Goal: Task Accomplishment & Management: Complete application form

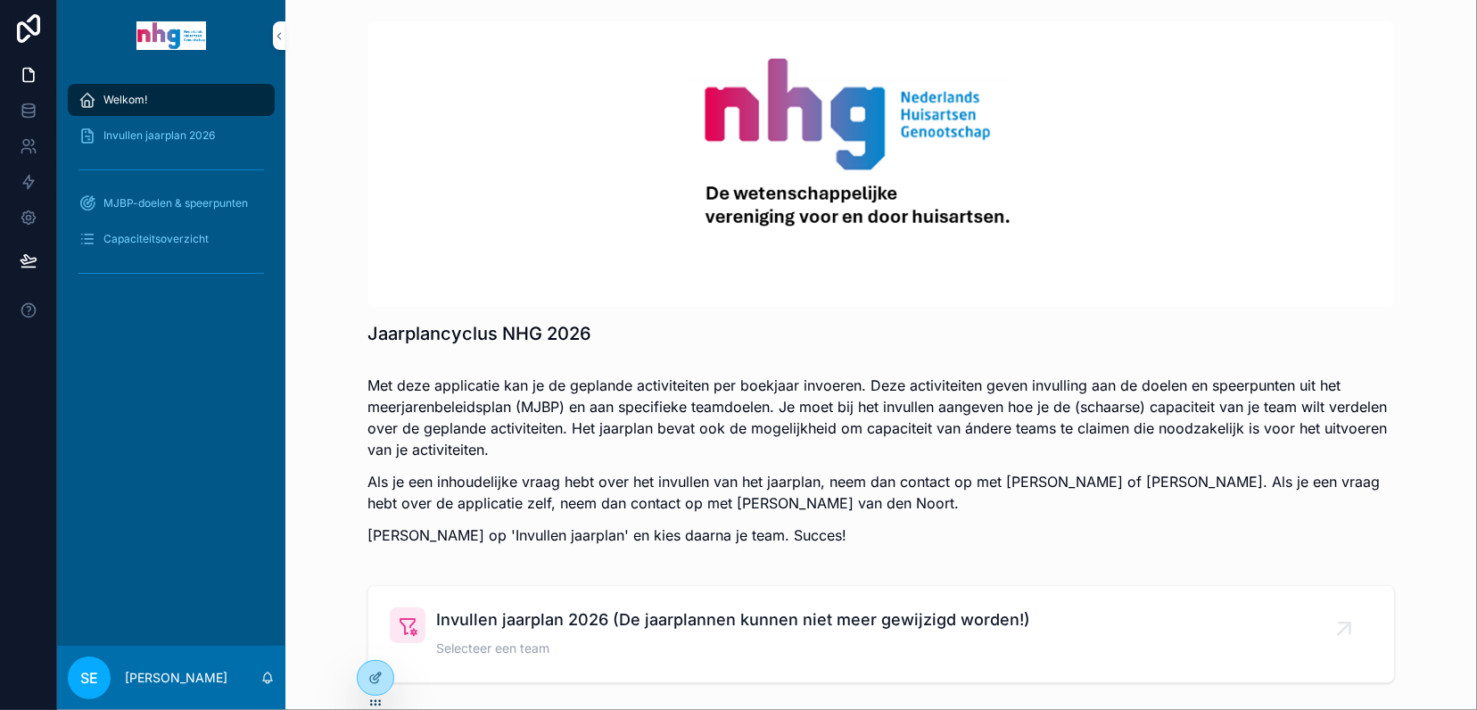
click at [185, 131] on span "Invullen jaarplan 2026" at bounding box center [158, 135] width 111 height 14
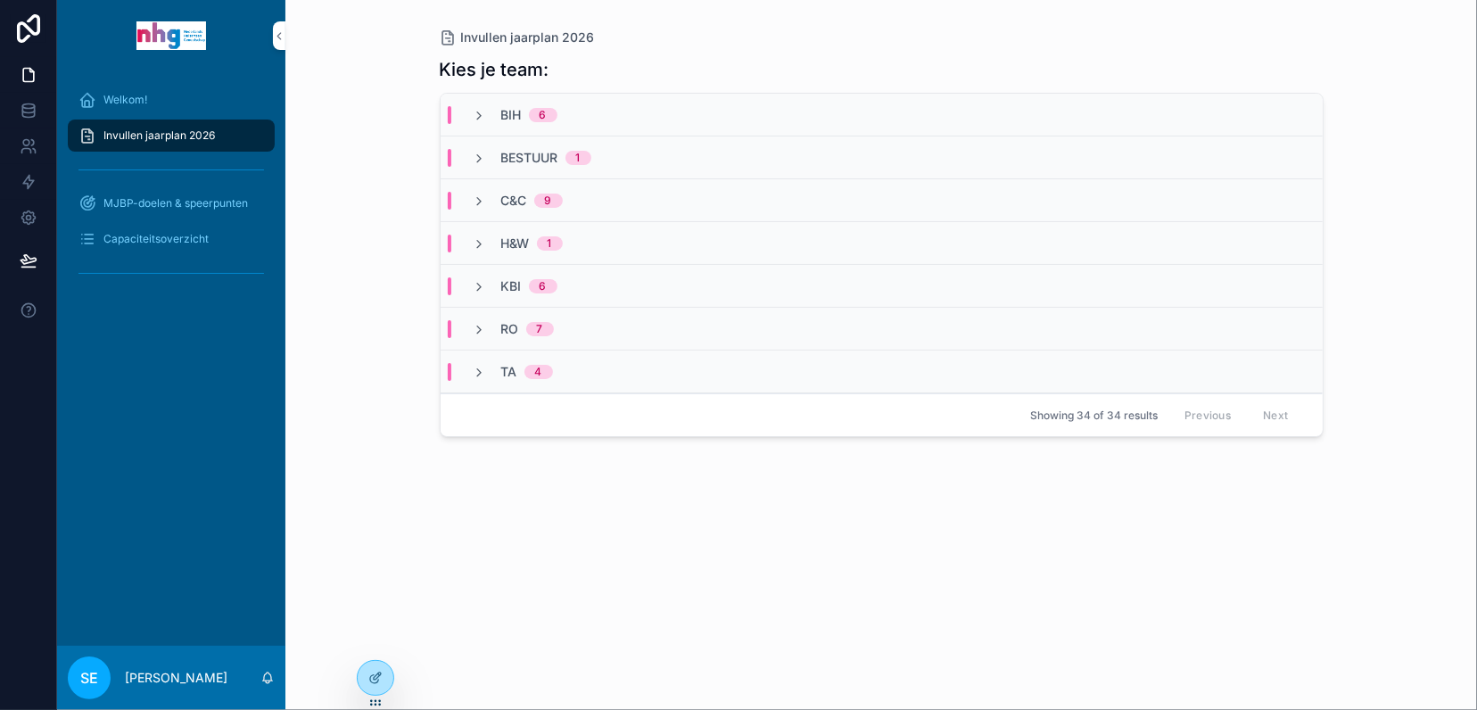
click at [479, 241] on icon "scrollable content" at bounding box center [480, 244] width 14 height 14
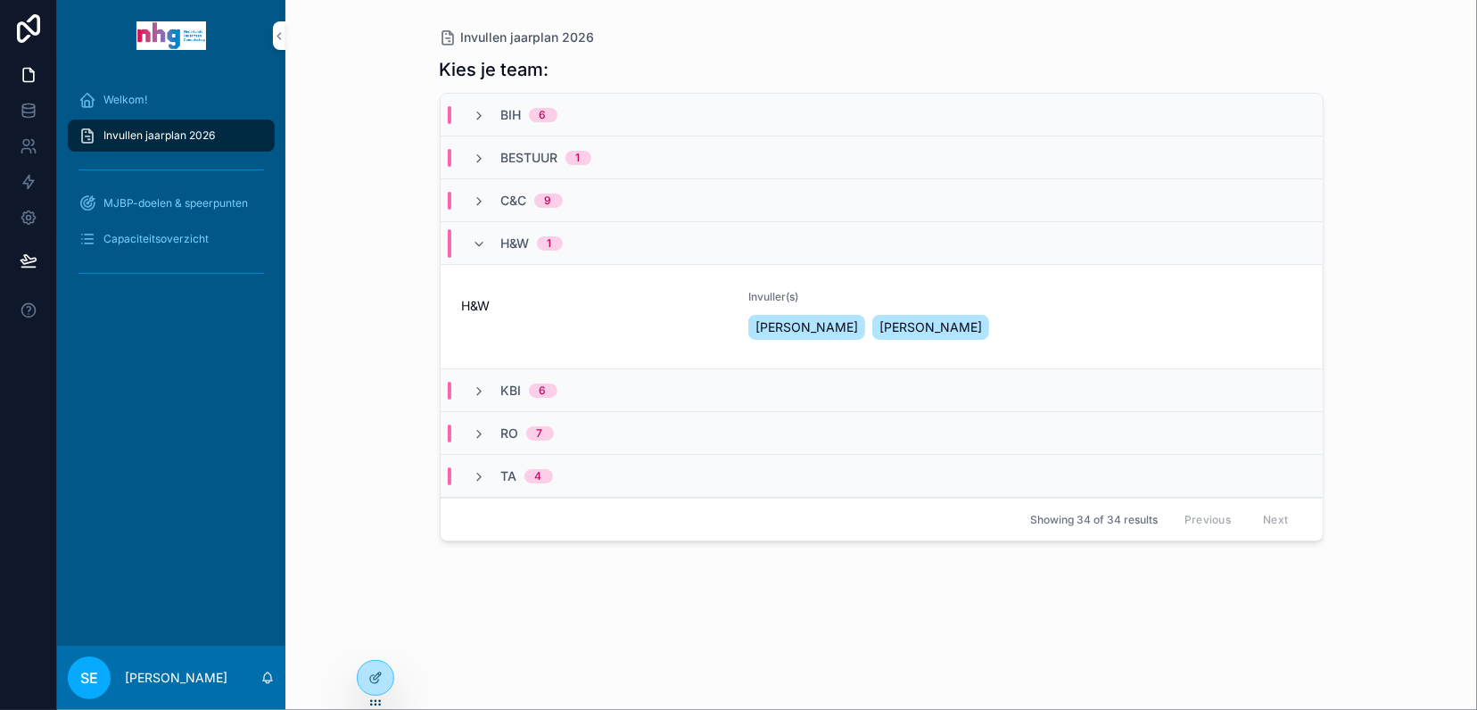
click at [523, 328] on div "H&W" at bounding box center [595, 316] width 266 height 53
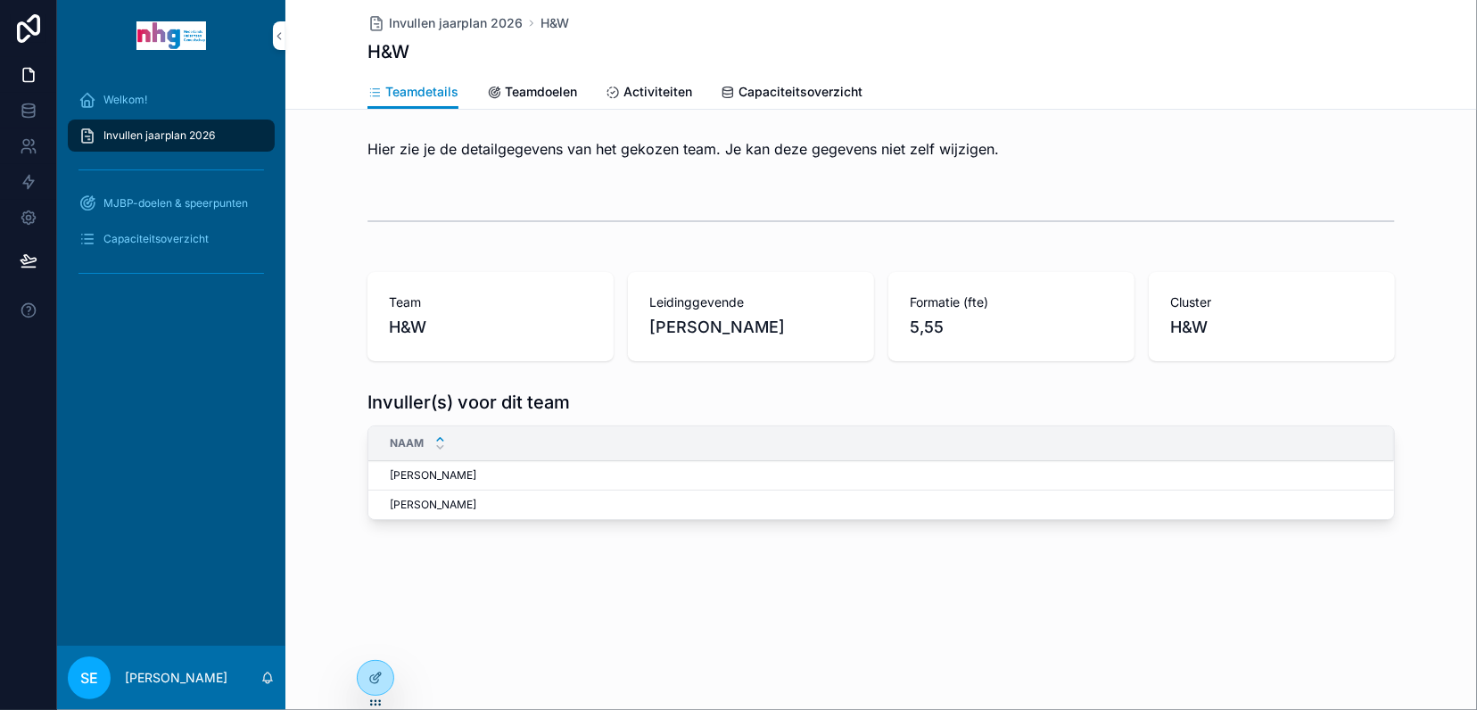
click at [666, 88] on span "Activiteiten" at bounding box center [657, 92] width 69 height 18
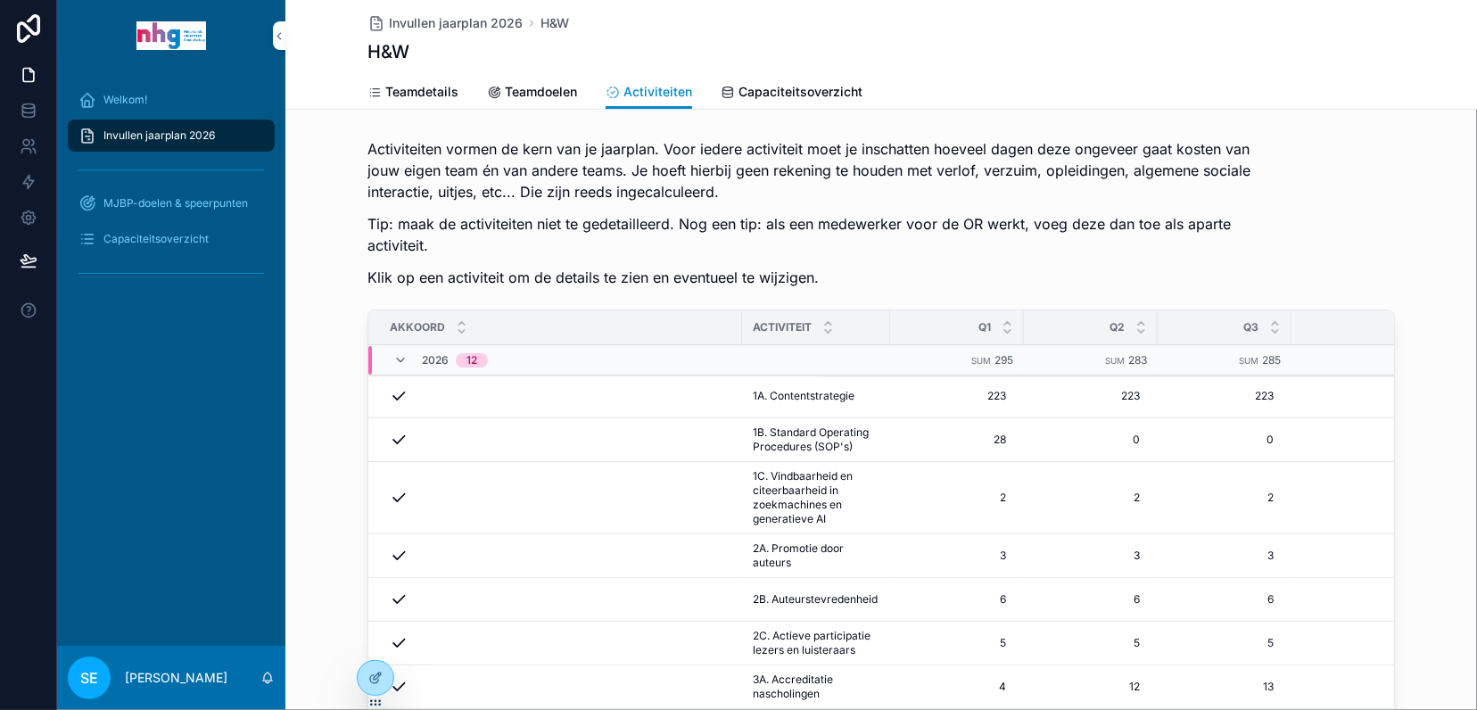
click at [922, 392] on span "223" at bounding box center [957, 396] width 98 height 14
click at [798, 395] on span "1A. Contentstrategie" at bounding box center [804, 396] width 102 height 14
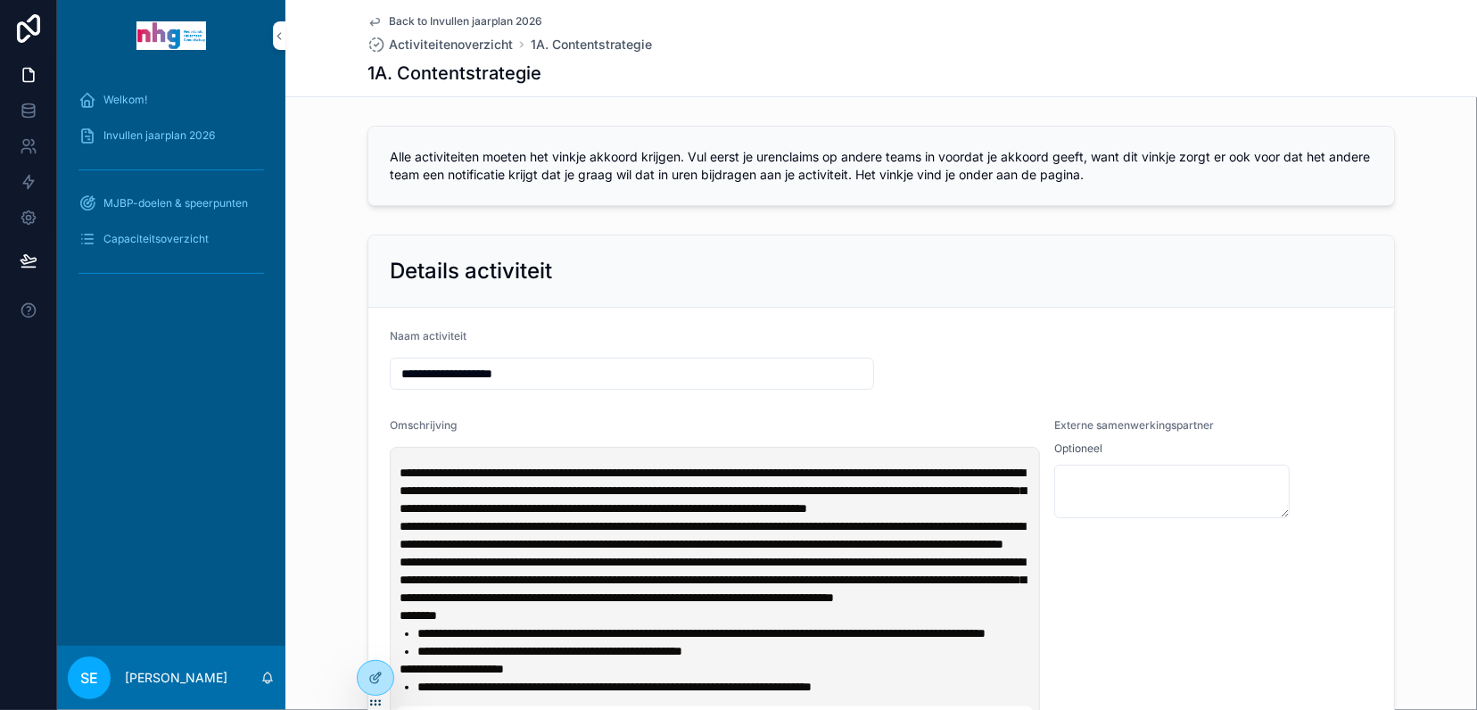
click at [441, 36] on span "Activiteitenoverzicht" at bounding box center [451, 45] width 124 height 18
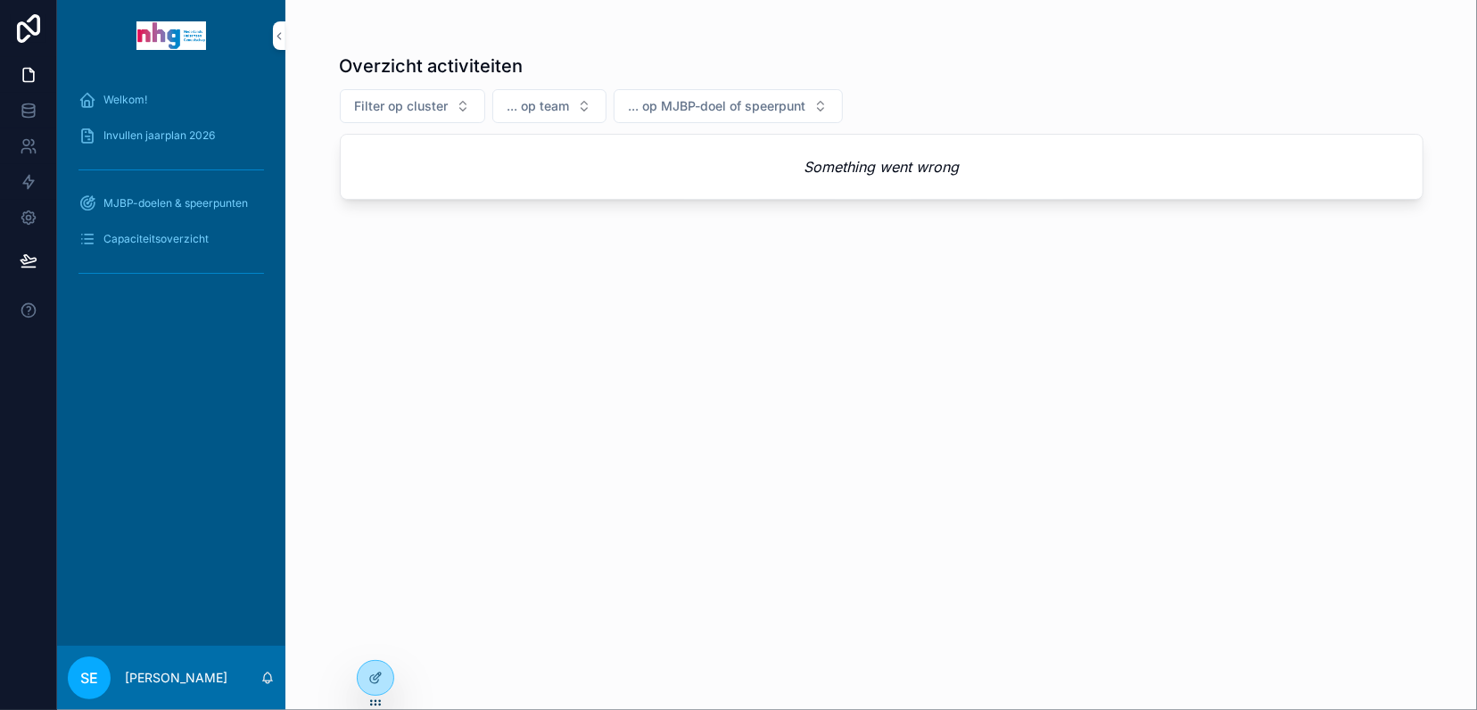
click at [153, 140] on span "Invullen jaarplan 2026" at bounding box center [158, 135] width 111 height 14
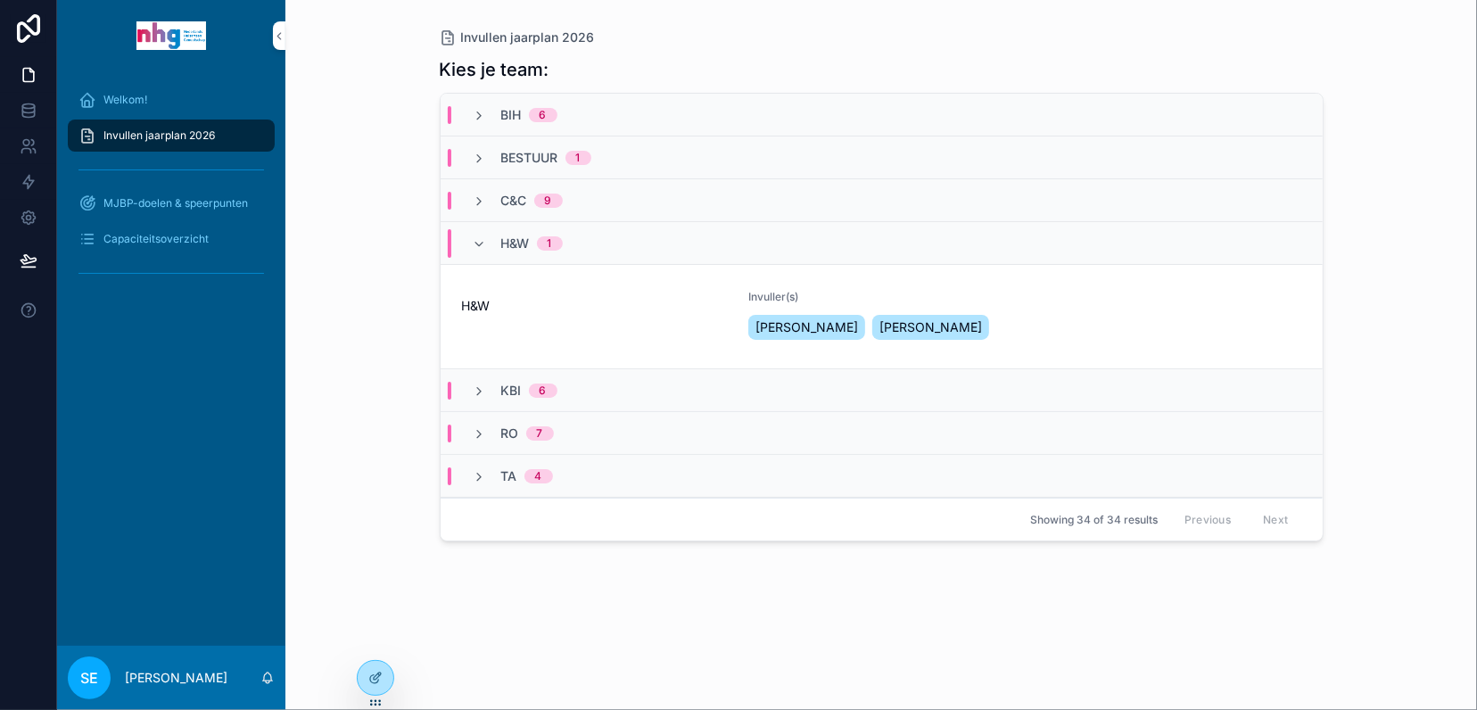
click at [485, 152] on icon "scrollable content" at bounding box center [480, 159] width 14 height 14
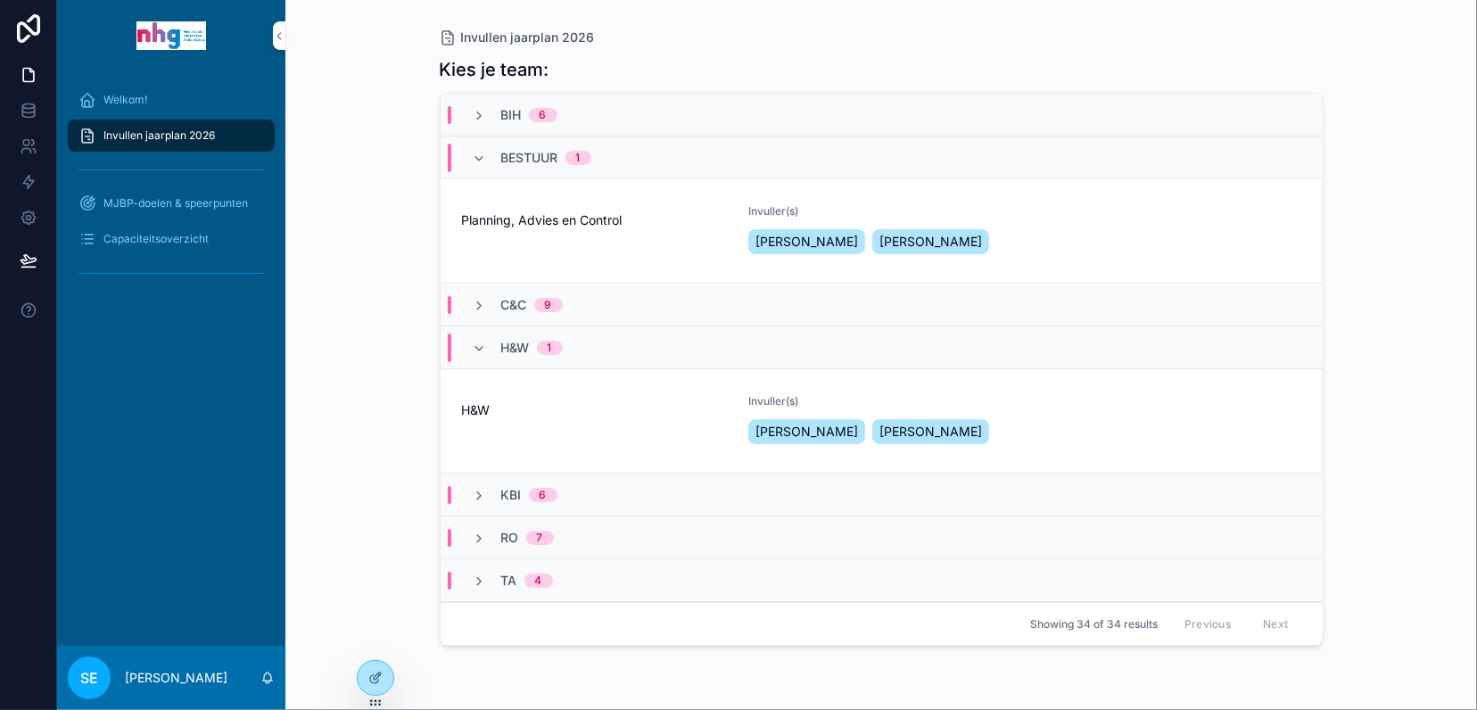
click at [516, 214] on span "Planning, Advies en Control" at bounding box center [595, 220] width 266 height 18
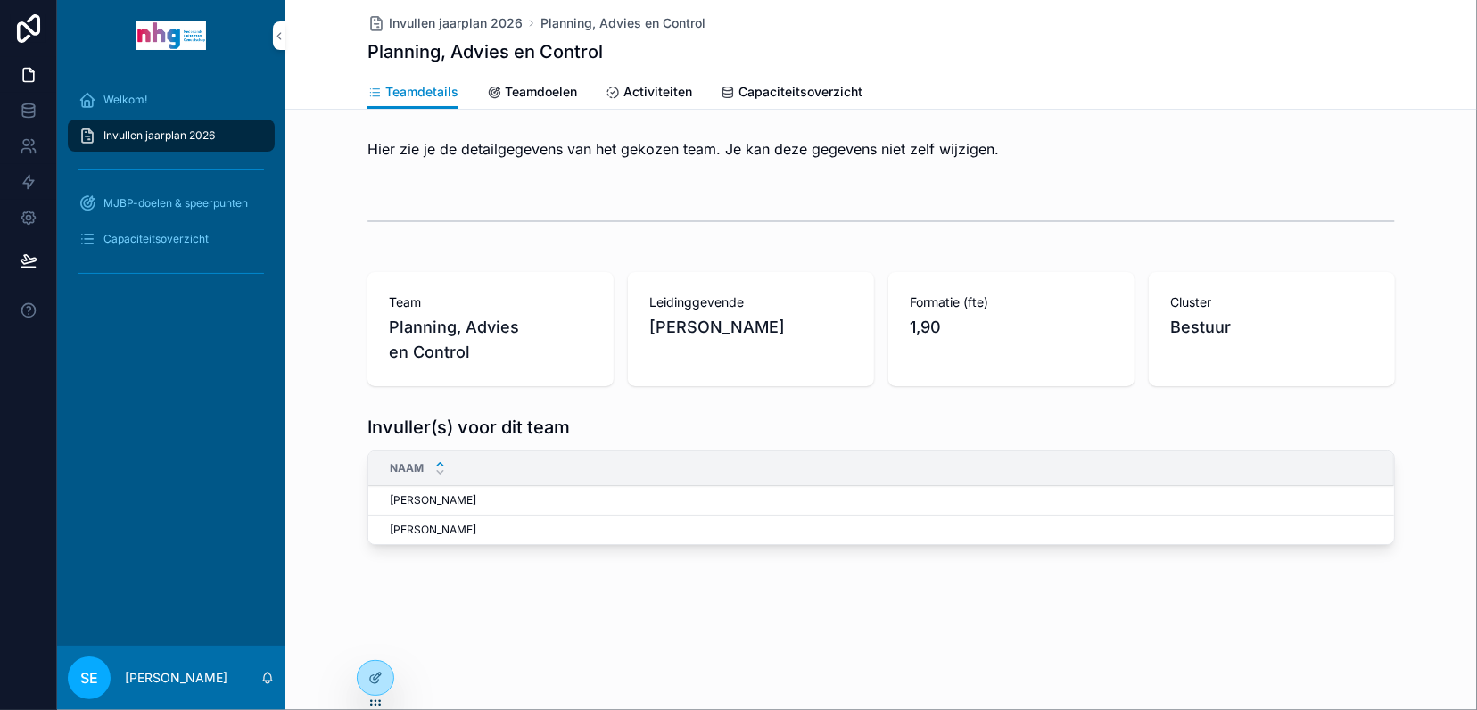
click at [670, 91] on span "Activiteiten" at bounding box center [657, 92] width 69 height 18
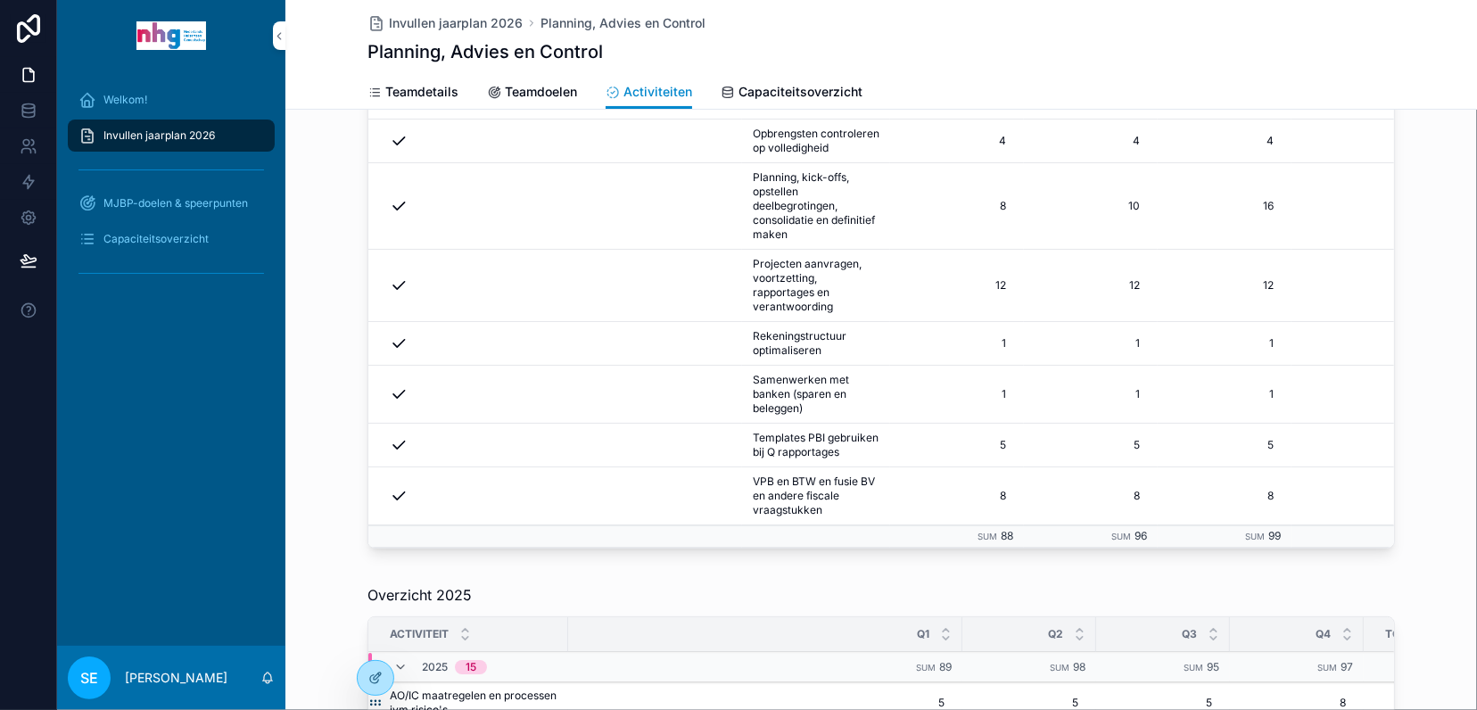
scroll to position [324, 0]
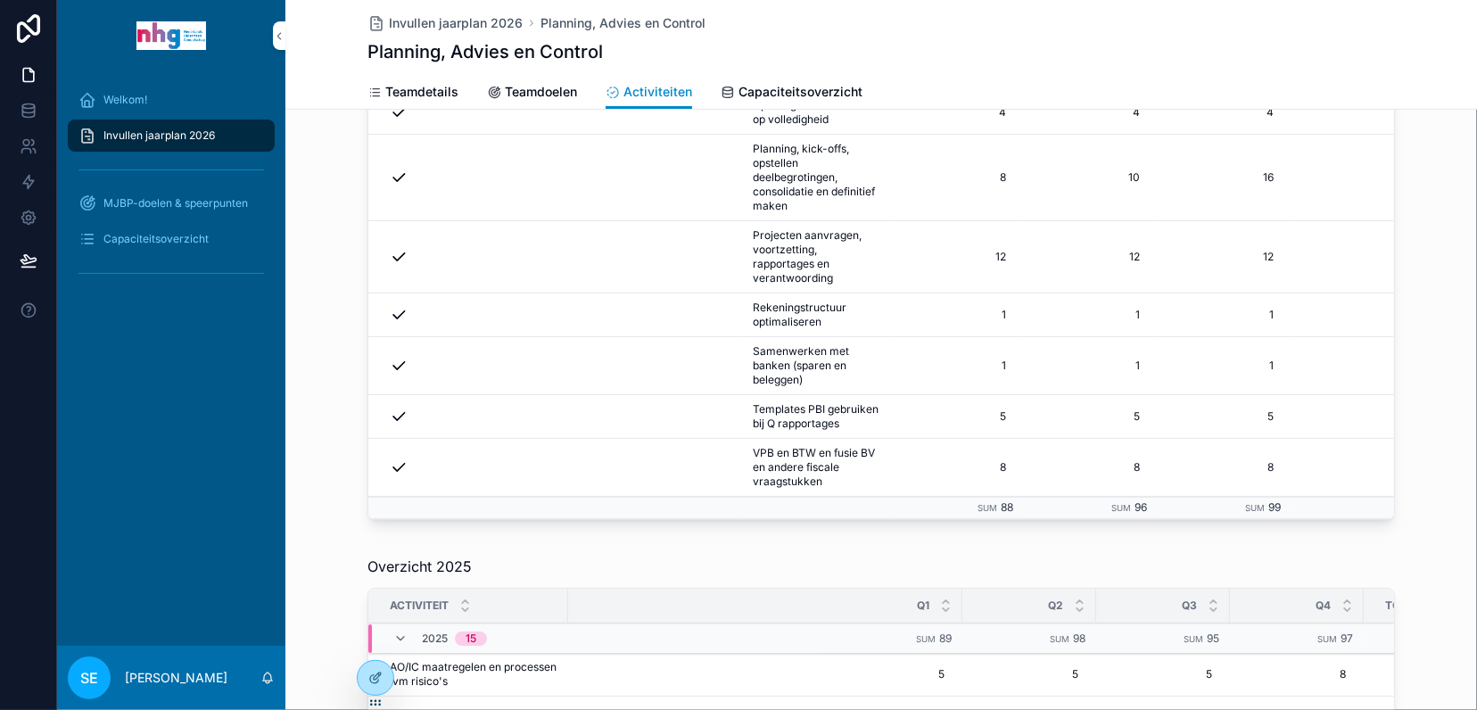
click at [827, 402] on span "Templates PBI gebruiken bij Q rapportages" at bounding box center [816, 416] width 127 height 29
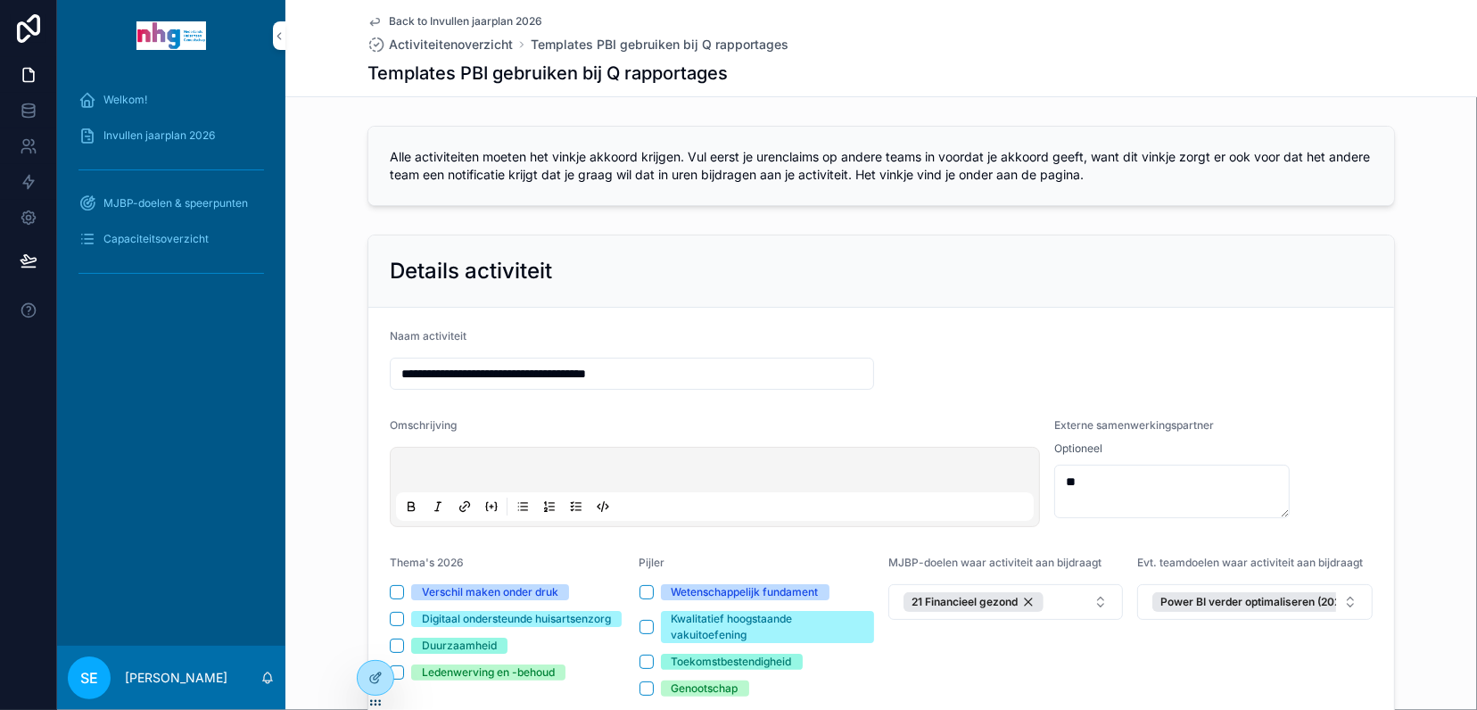
click at [430, 33] on div "Back to Invullen jaarplan 2026 Activiteitenoverzicht Templates PBI gebruiken bi…" at bounding box center [577, 33] width 421 height 39
click at [429, 39] on span "Activiteitenoverzicht" at bounding box center [451, 45] width 124 height 18
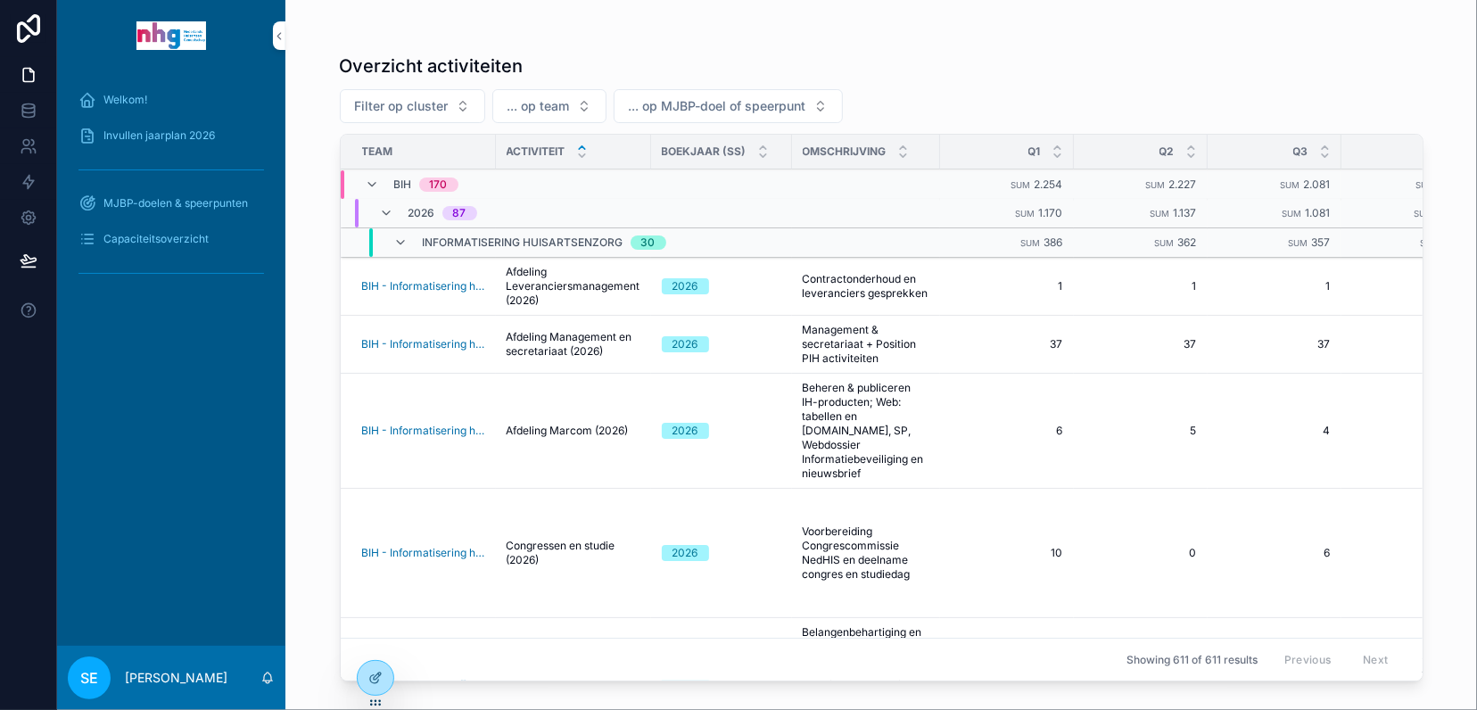
click at [137, 135] on span "Invullen jaarplan 2026" at bounding box center [158, 135] width 111 height 14
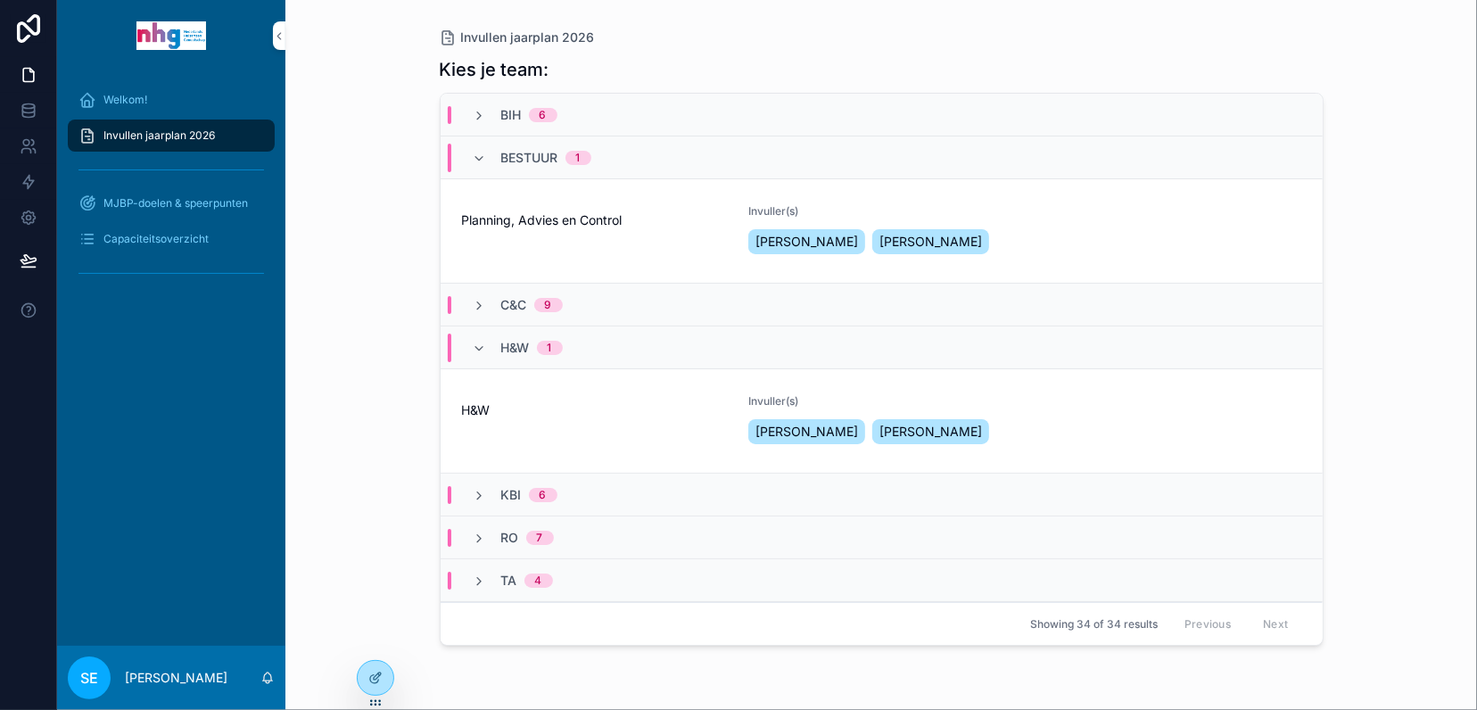
click at [506, 218] on span "Planning, Advies en Control" at bounding box center [595, 220] width 266 height 18
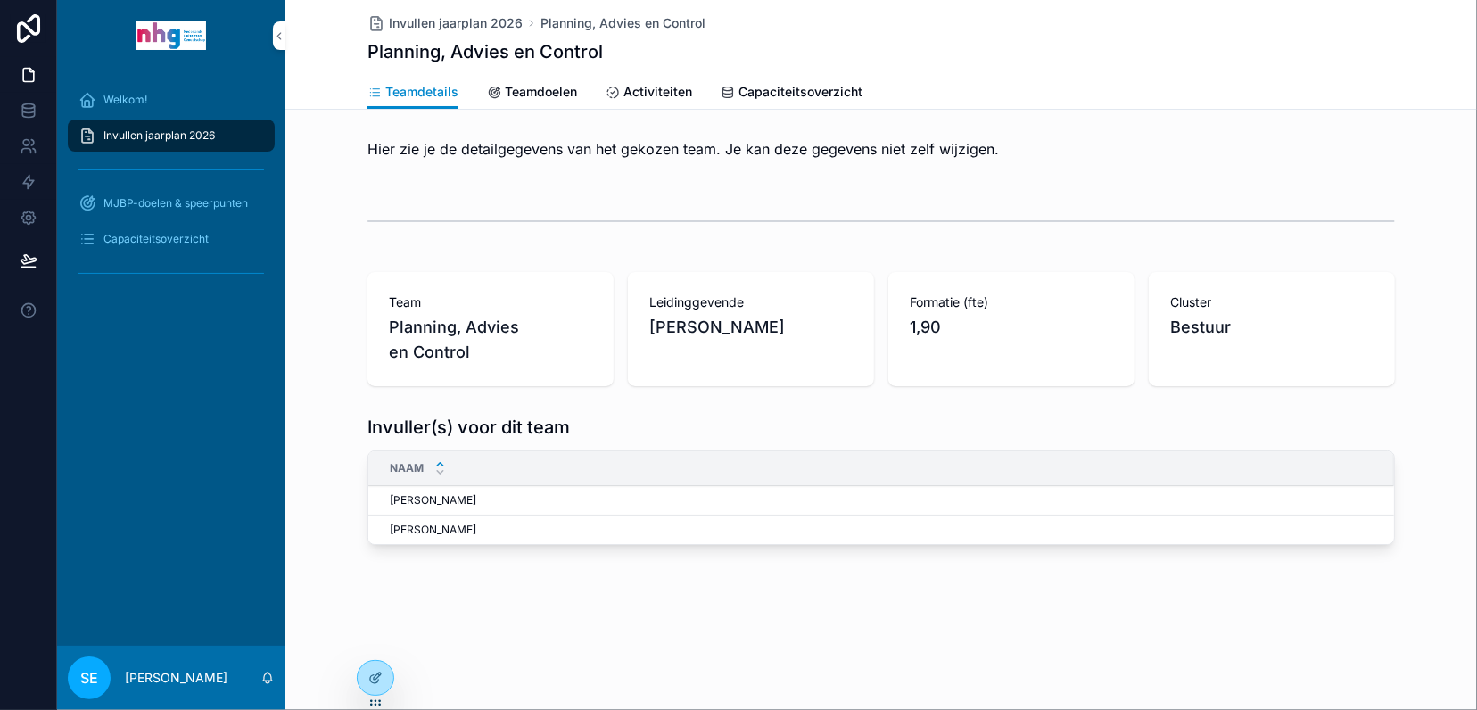
click at [539, 91] on span "Teamdoelen" at bounding box center [541, 92] width 72 height 18
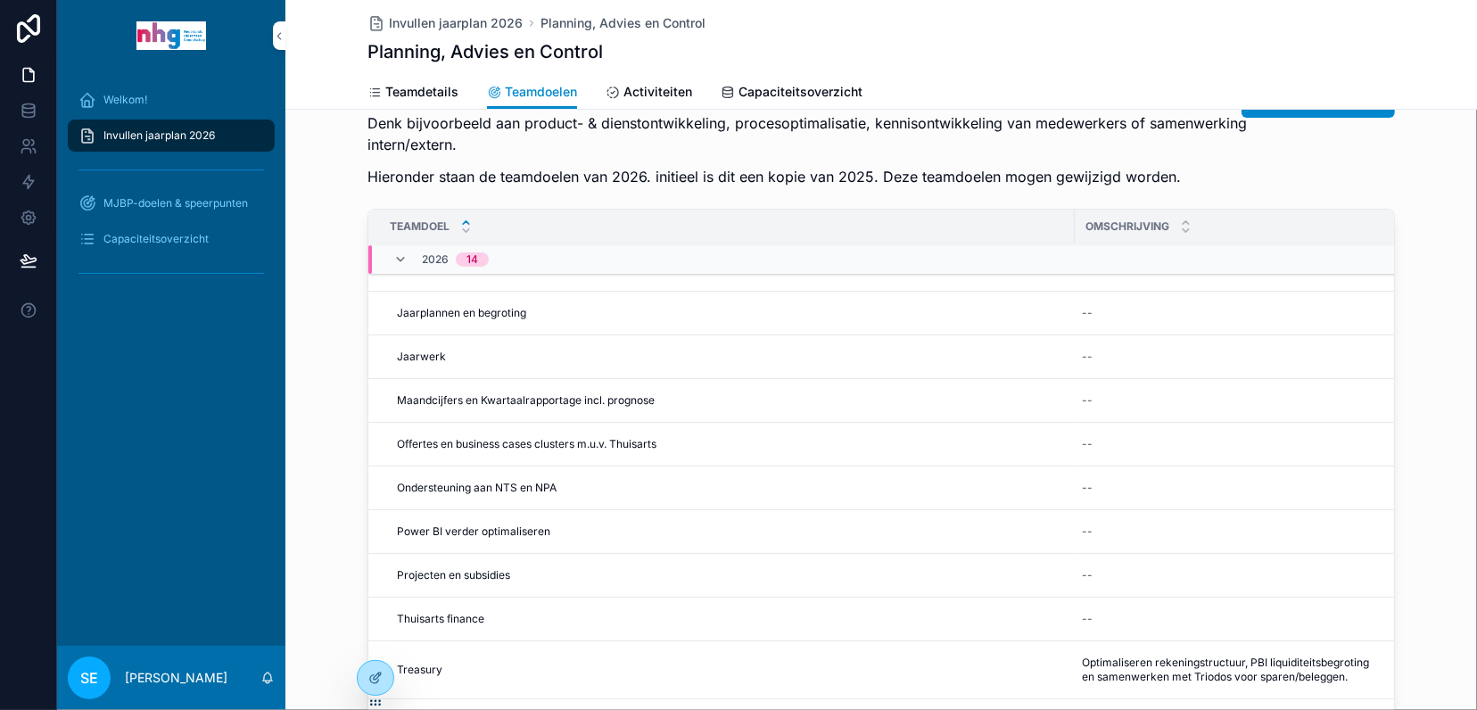
scroll to position [161, 0]
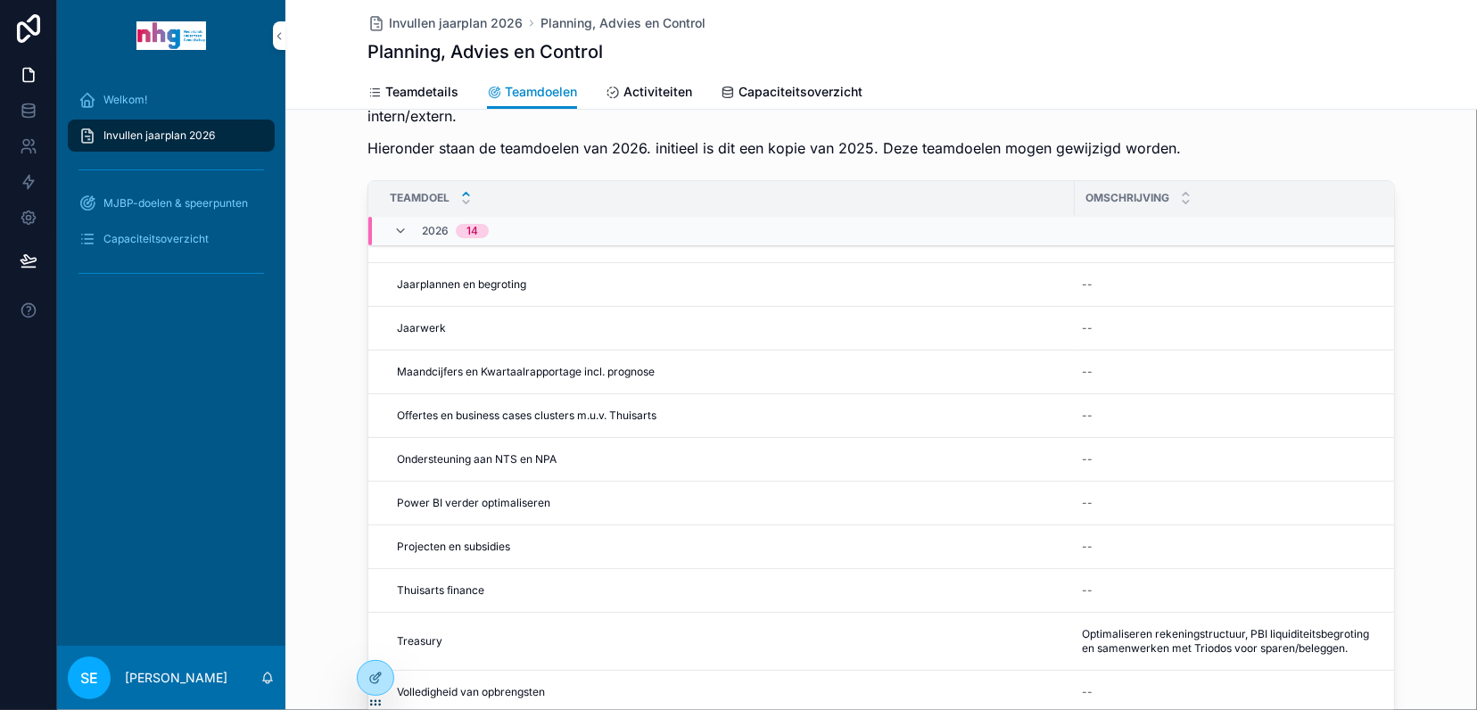
click at [455, 583] on span "Thuisarts finance" at bounding box center [440, 590] width 87 height 14
click at [263, 459] on div "Welkom! Invullen jaarplan 2026 MJBP-doelen & speerpunten Capaciteitsoverzicht" at bounding box center [171, 358] width 228 height 574
click at [646, 85] on span "Activiteiten" at bounding box center [657, 92] width 69 height 18
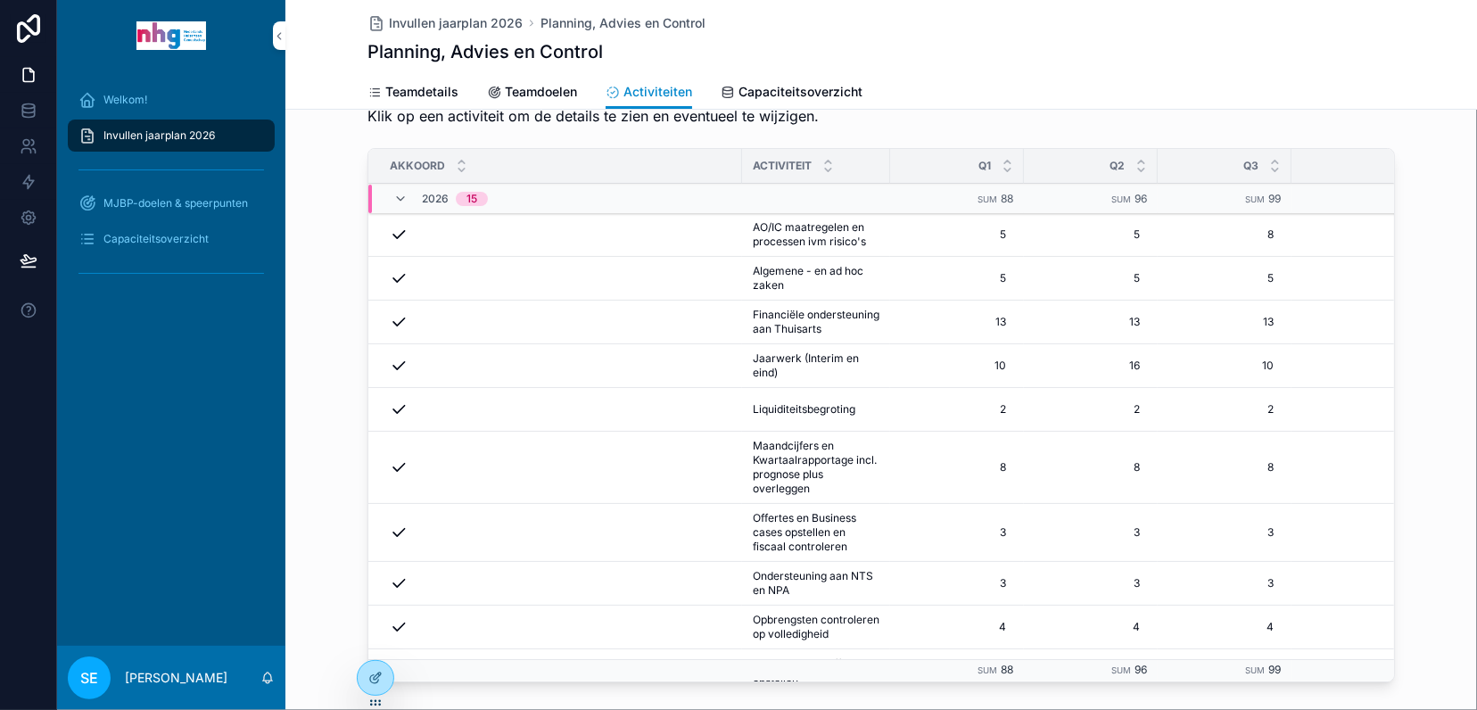
click at [773, 314] on span "Financiële ondersteuning aan Thuisarts" at bounding box center [816, 322] width 127 height 29
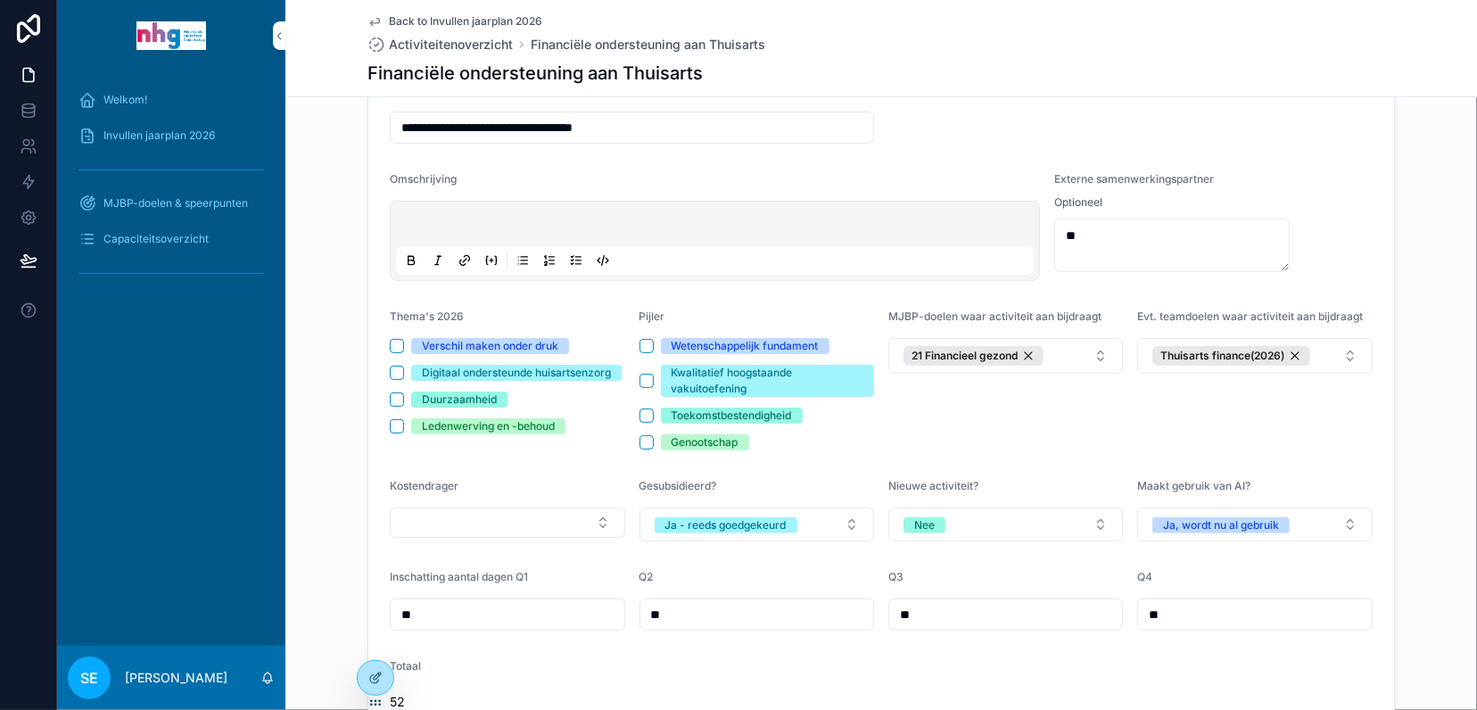
scroll to position [324, 0]
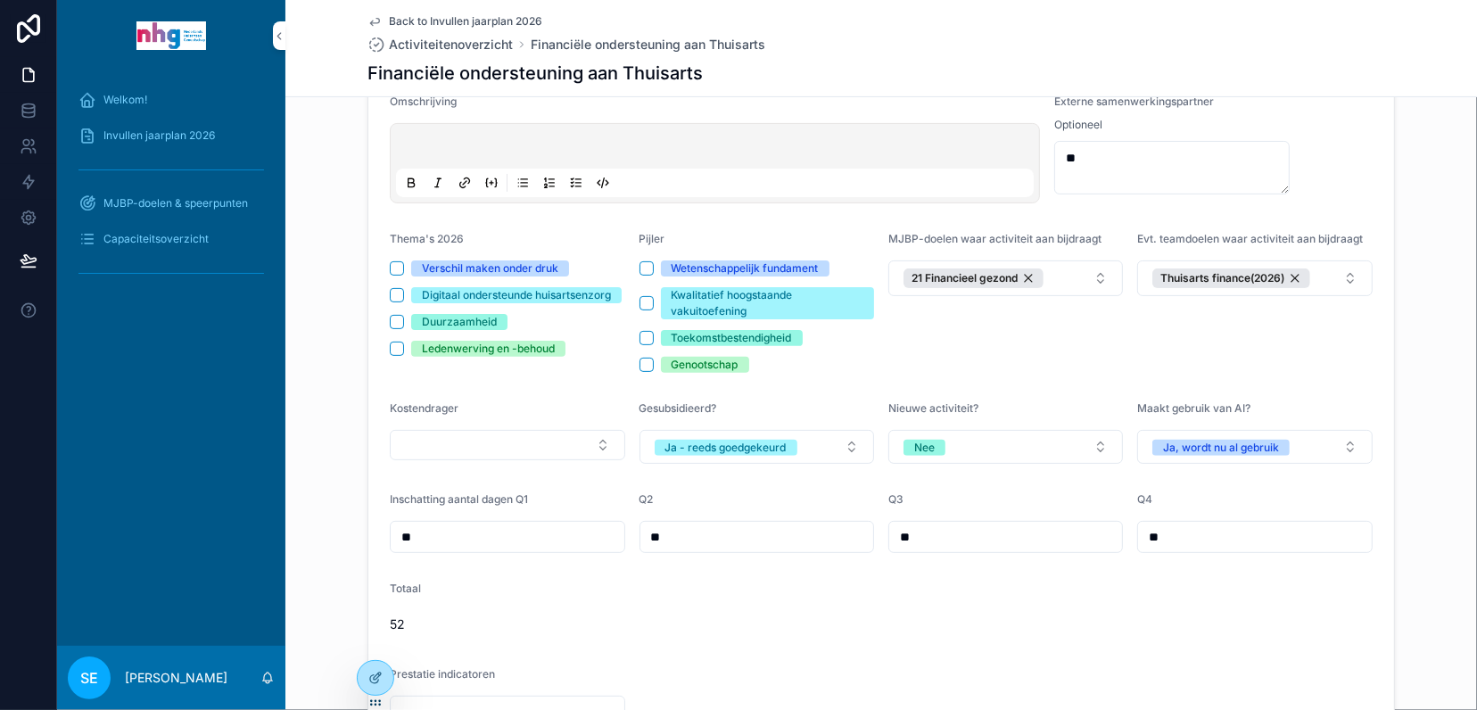
click at [1345, 444] on button "Ja, wordt nu al gebruik" at bounding box center [1254, 447] width 235 height 34
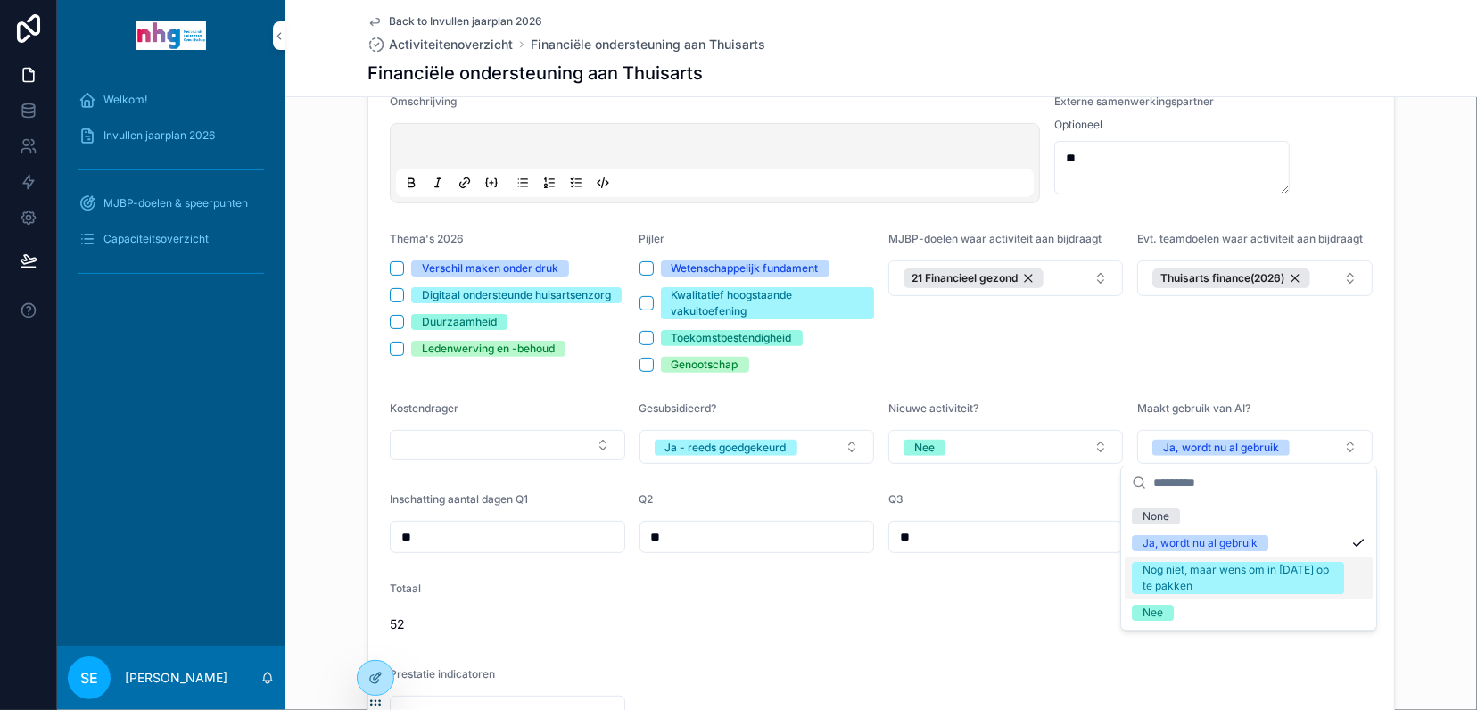
click at [1219, 573] on div "Nog niet, maar wens om in [DATE] op te pakken" at bounding box center [1237, 578] width 191 height 32
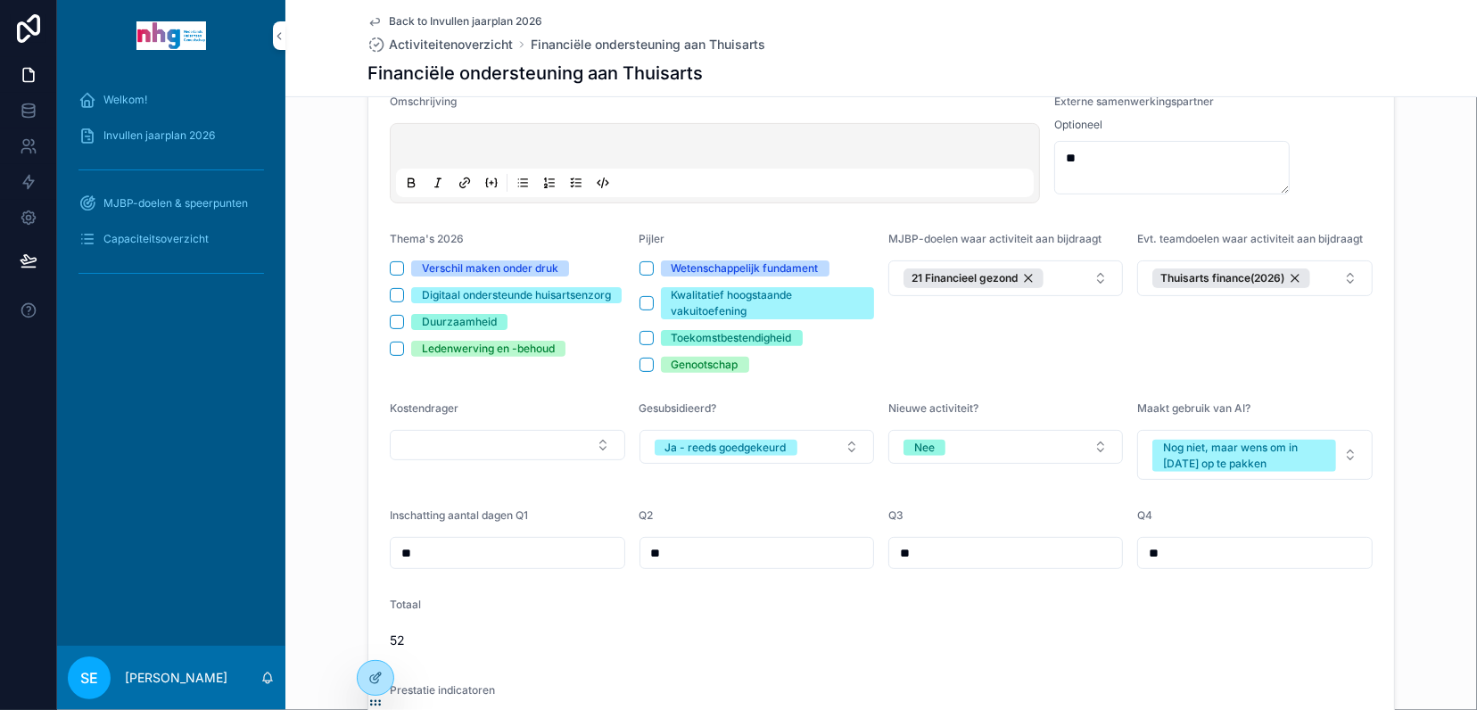
click at [125, 131] on span "Invullen jaarplan 2026" at bounding box center [158, 135] width 111 height 14
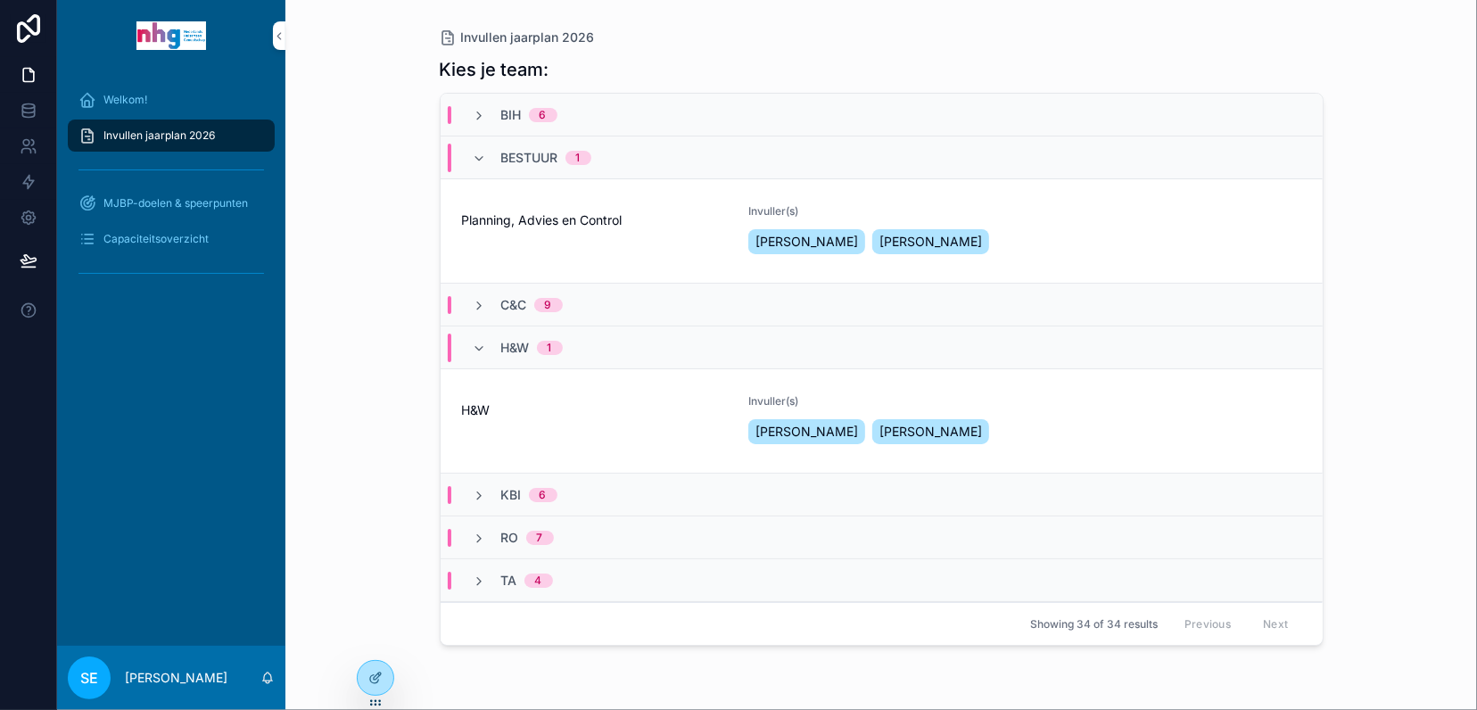
click at [469, 155] on div "Bestuur 1" at bounding box center [531, 158] width 161 height 29
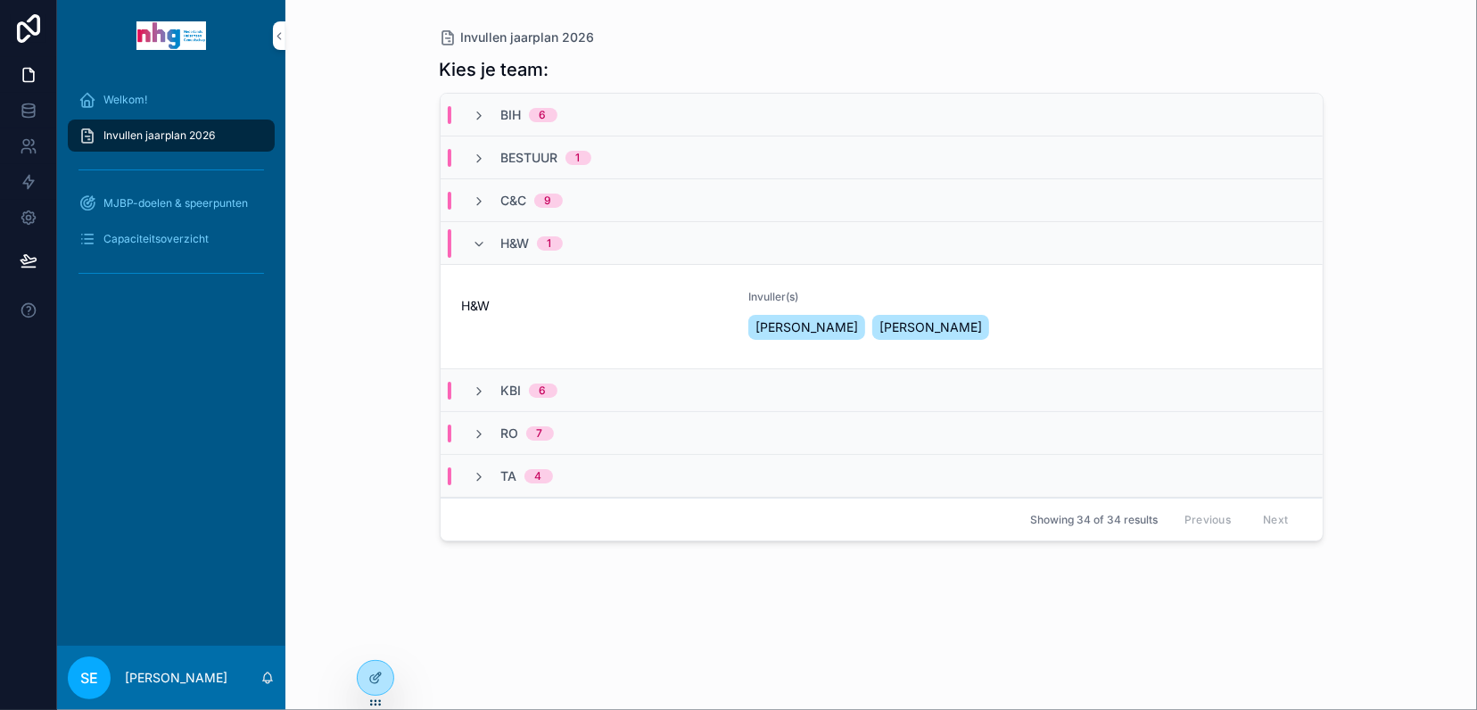
click at [473, 238] on icon "scrollable content" at bounding box center [480, 244] width 14 height 14
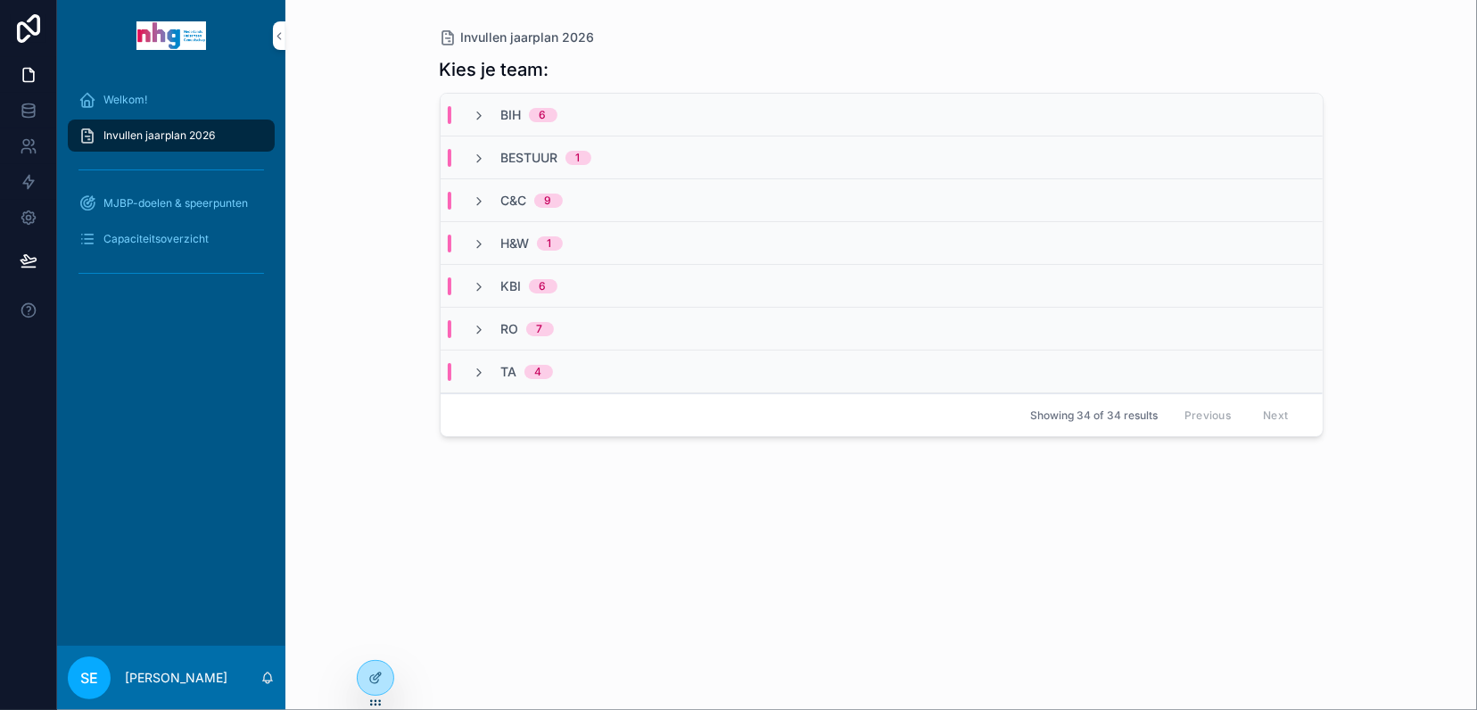
click at [483, 282] on icon "scrollable content" at bounding box center [480, 287] width 14 height 14
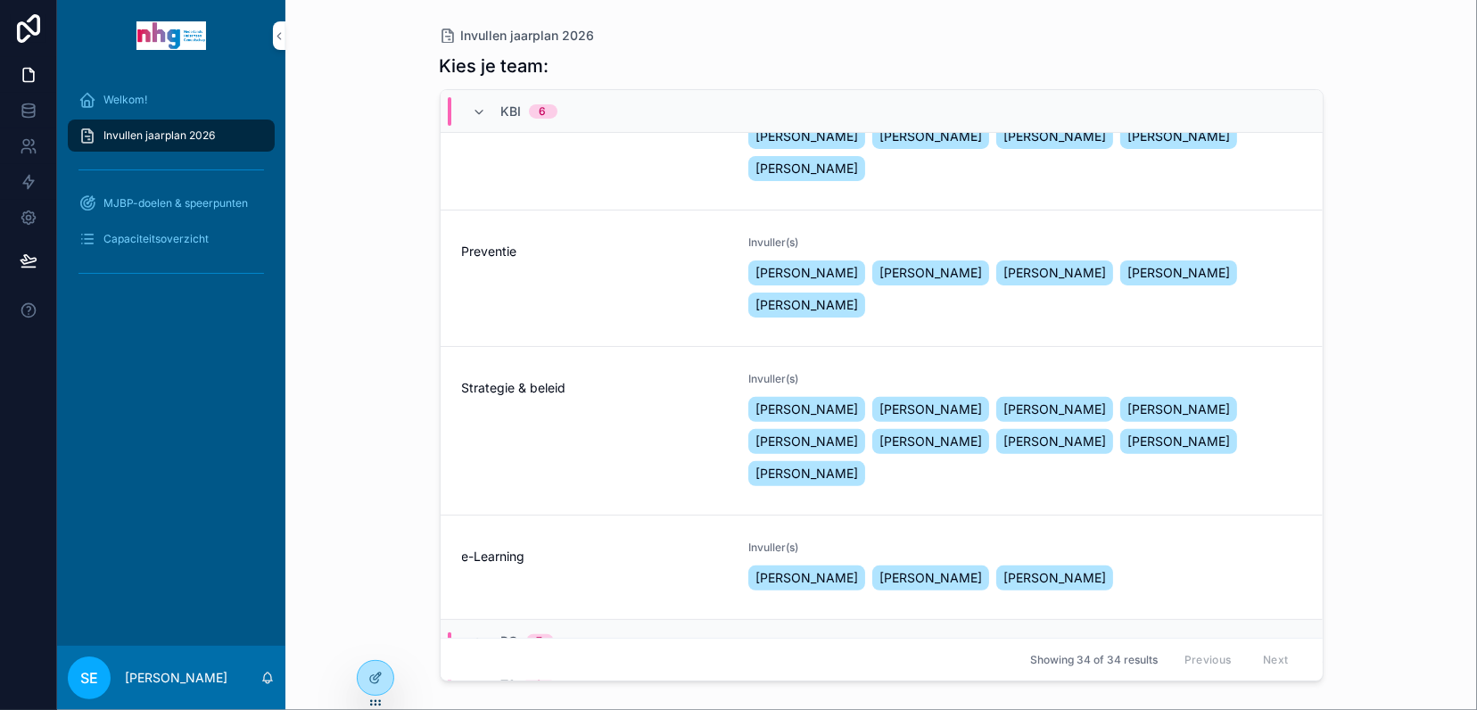
scroll to position [440, 0]
click at [662, 547] on span "e-Learning" at bounding box center [595, 556] width 266 height 18
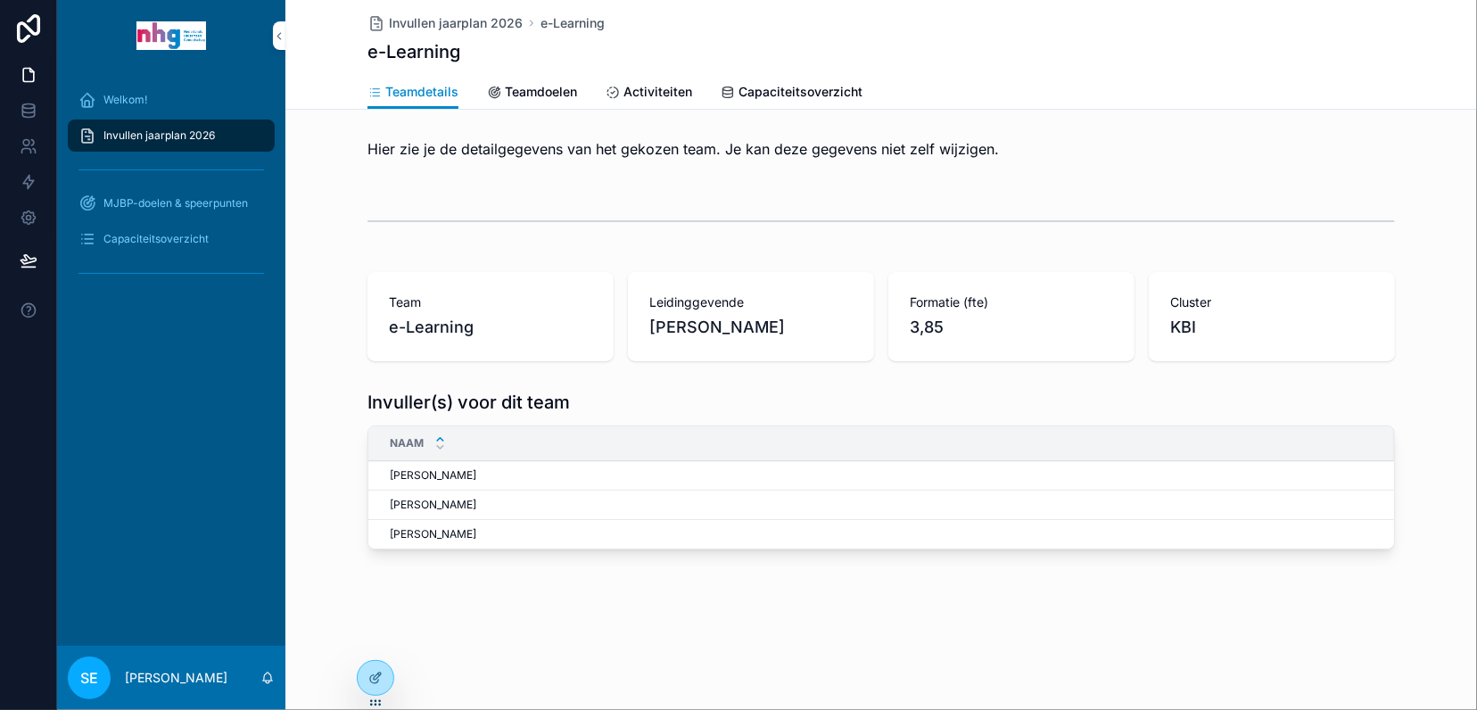
click at [640, 90] on span "Activiteiten" at bounding box center [657, 92] width 69 height 18
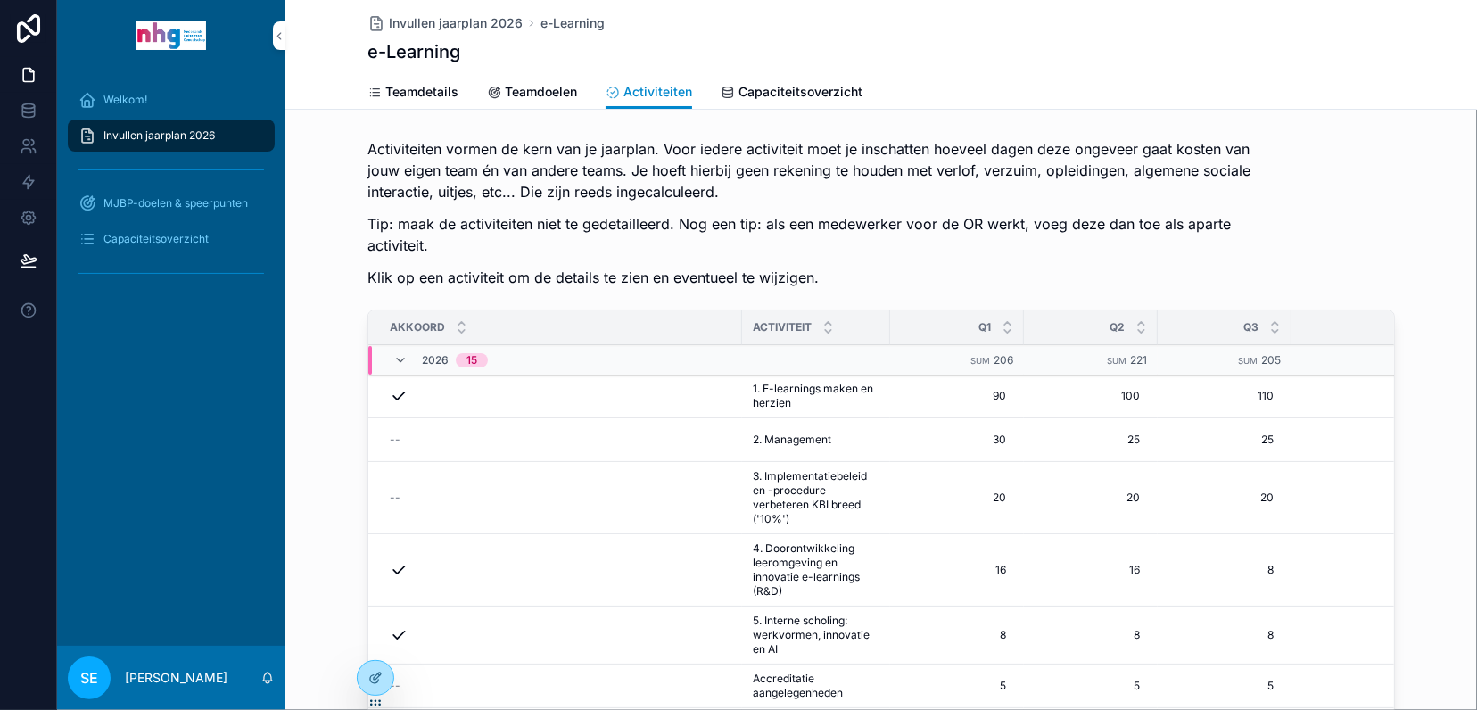
click at [660, 391] on div "scrollable content" at bounding box center [560, 396] width 341 height 18
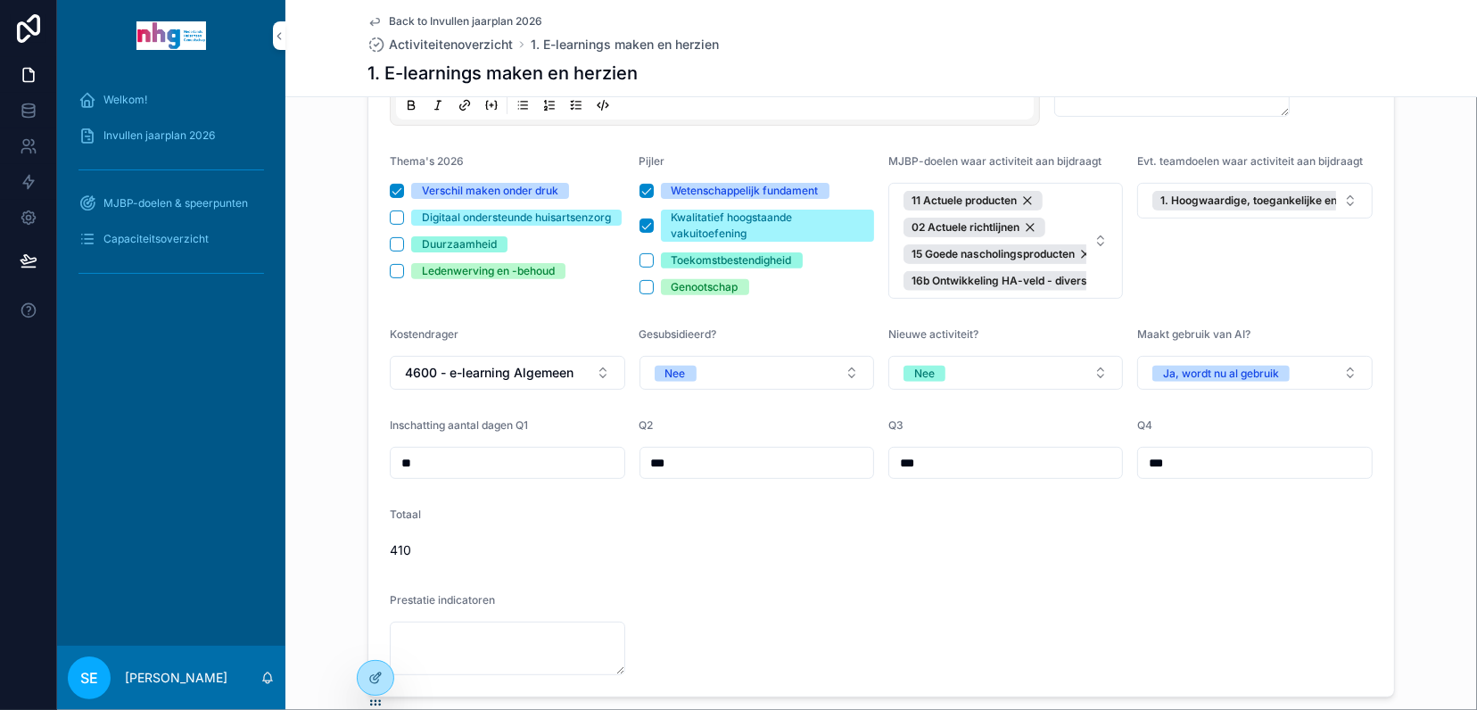
scroll to position [405, 0]
